Goal: Information Seeking & Learning: Learn about a topic

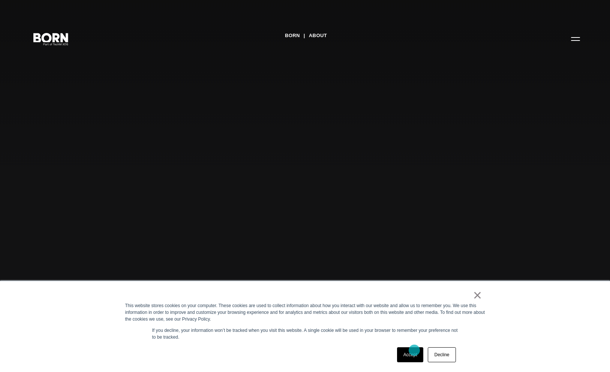
click at [414, 350] on link "Accept" at bounding box center [410, 354] width 27 height 15
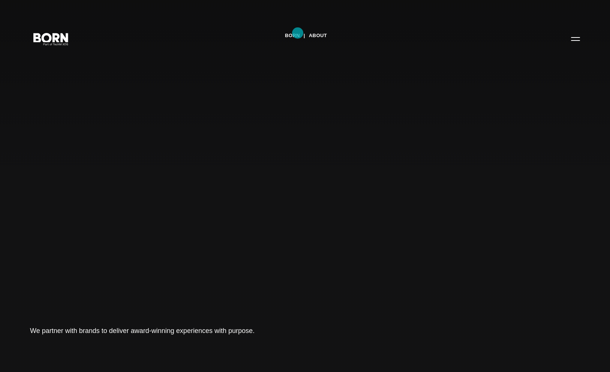
click at [298, 33] on link "BORN" at bounding box center [292, 35] width 15 height 11
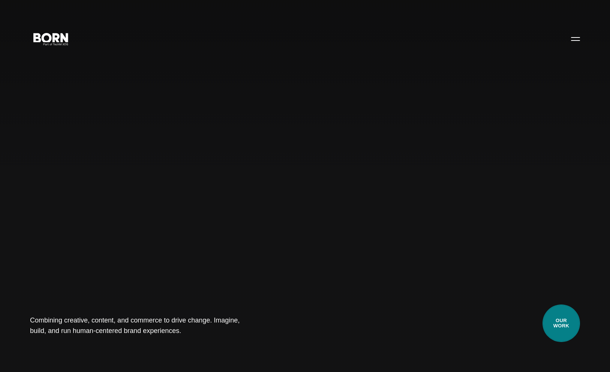
click at [560, 326] on link "Our Work" at bounding box center [562, 324] width 38 height 38
click at [575, 37] on button "Primary Menu" at bounding box center [576, 39] width 18 height 16
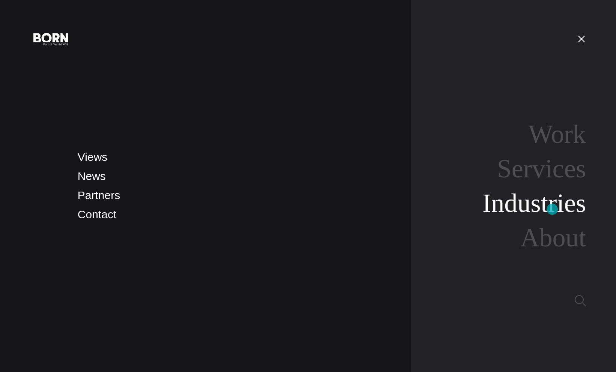
click at [552, 209] on link "Industries" at bounding box center [534, 203] width 104 height 29
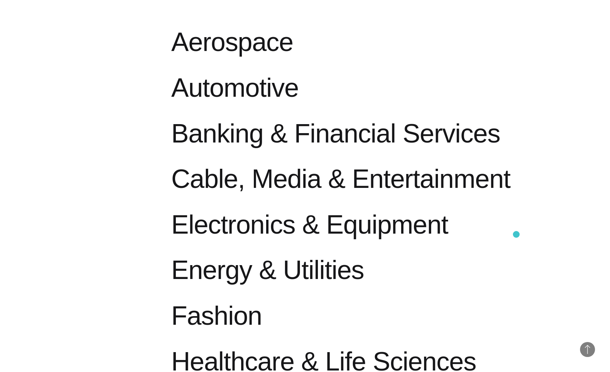
scroll to position [488, 0]
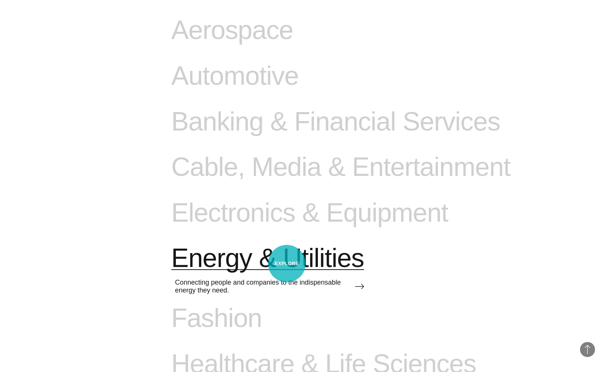
click at [287, 264] on span "Energy & Utilities" at bounding box center [267, 258] width 193 height 31
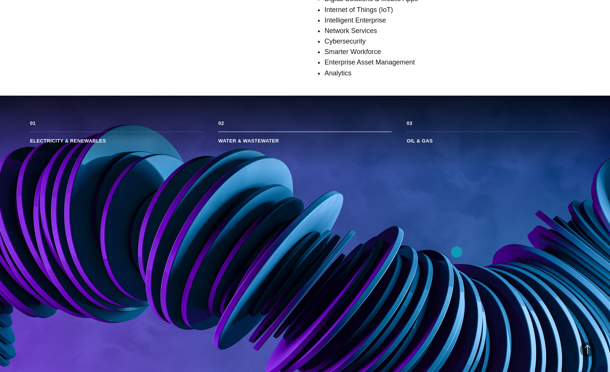
scroll to position [431, 0]
